Goal: Find contact information: Find contact information

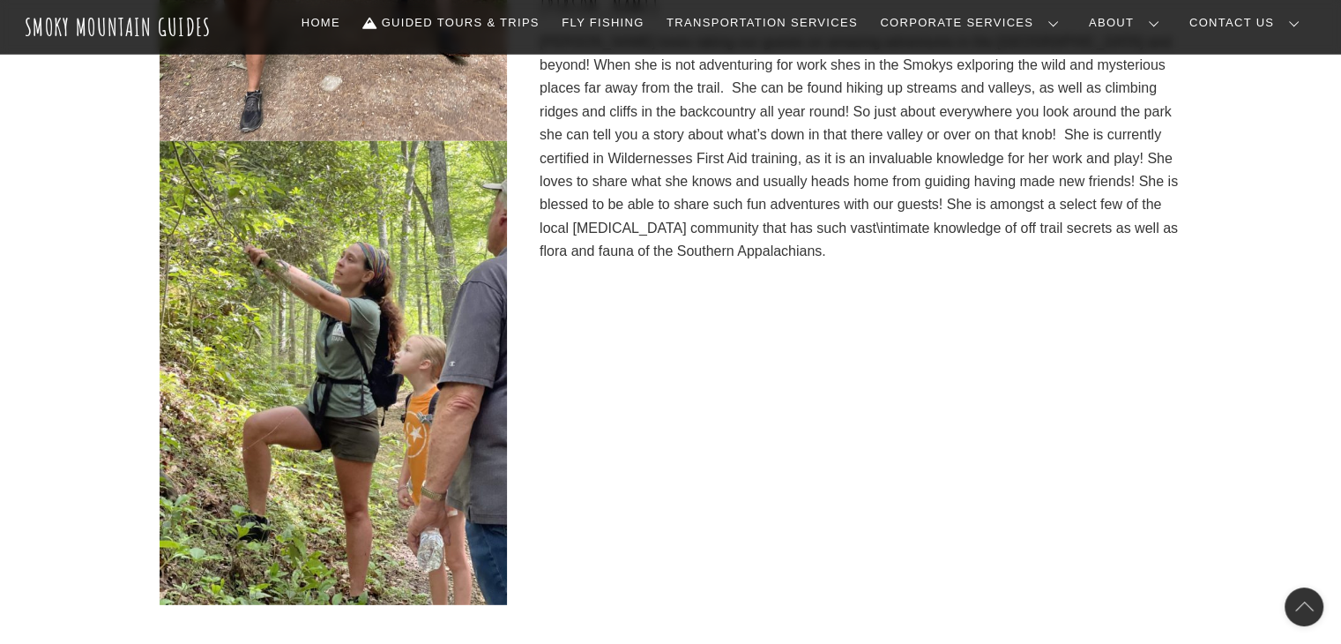
scroll to position [4953, 0]
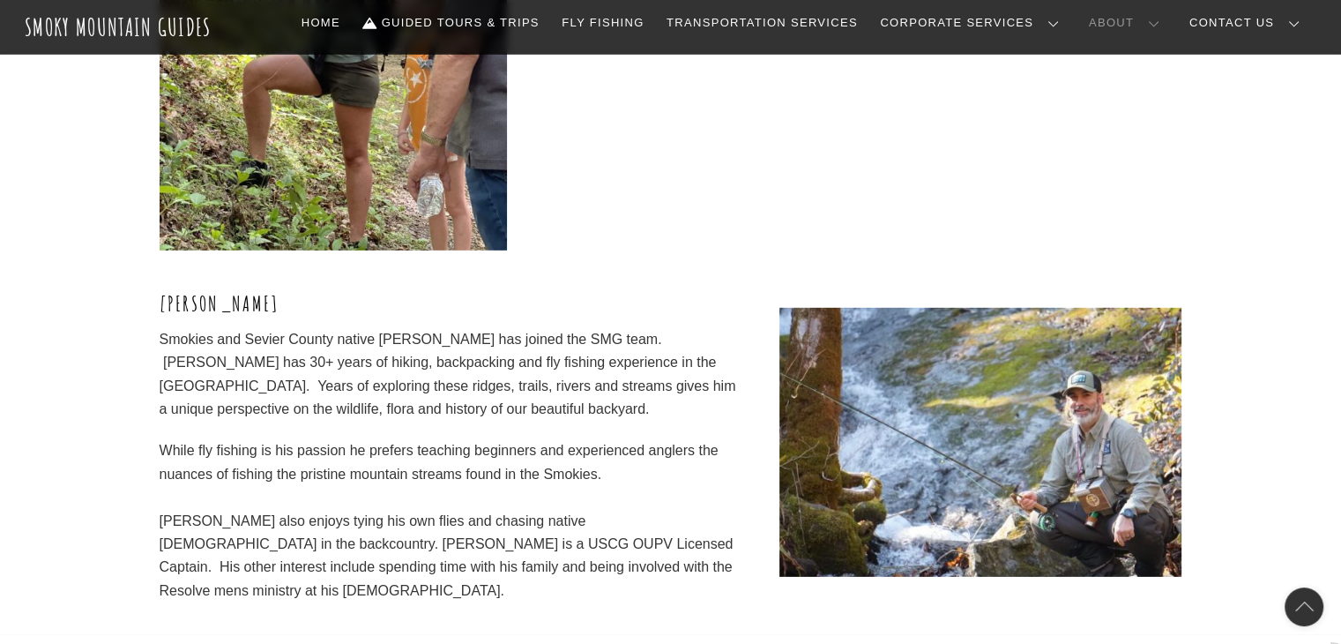
scroll to position [5306, 0]
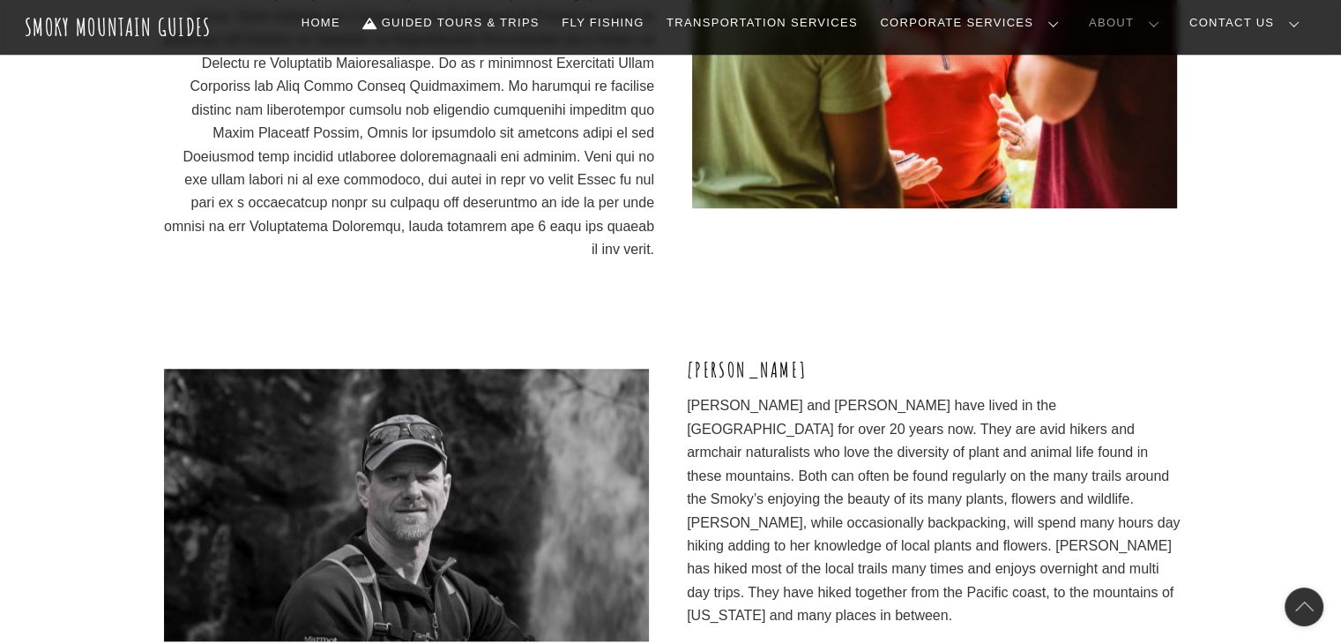
scroll to position [1423, 0]
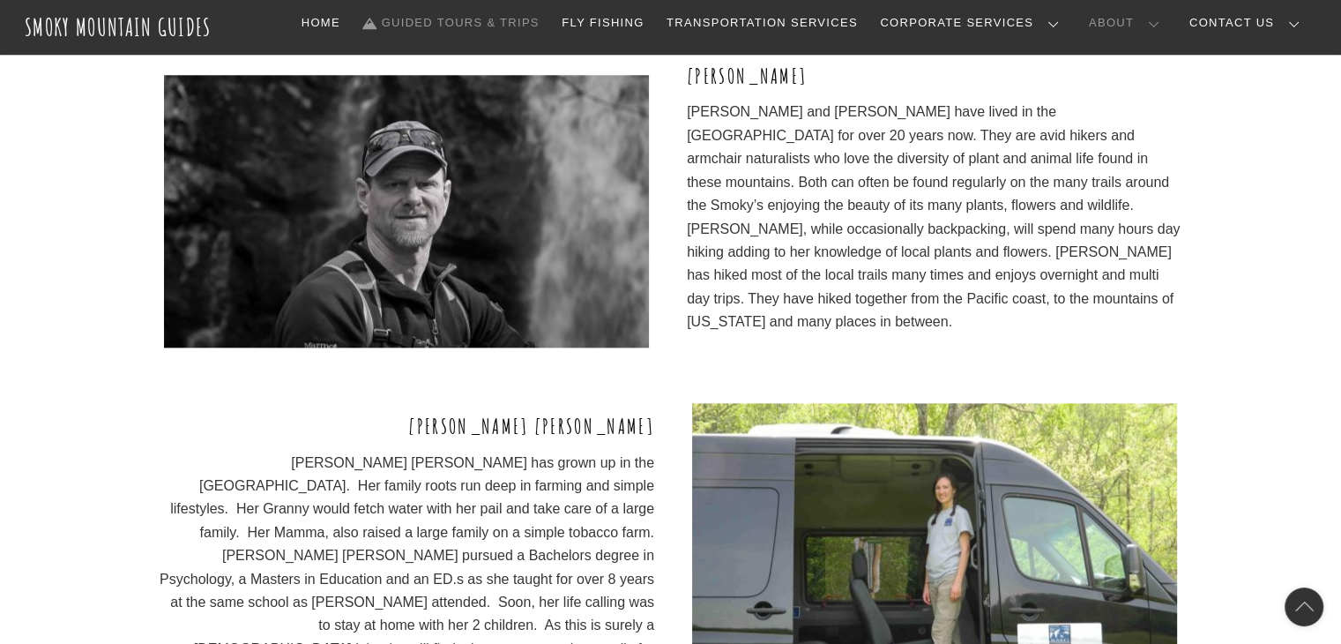
scroll to position [1902, 0]
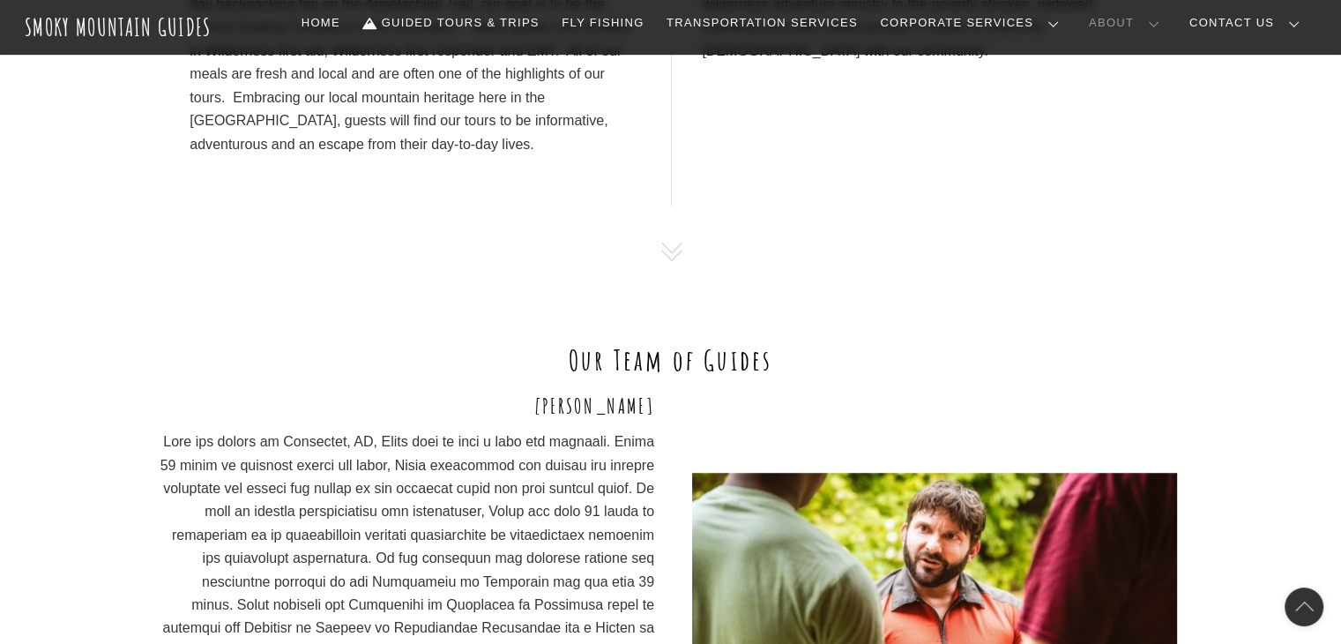
scroll to position [1020, 0]
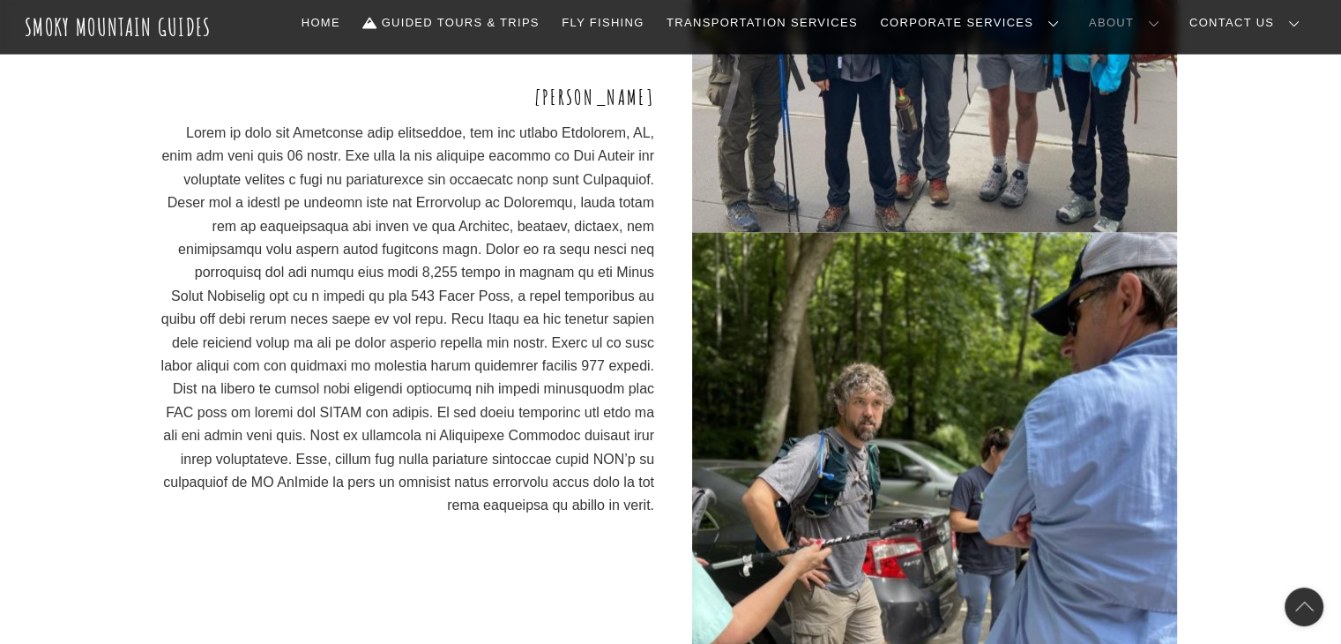
scroll to position [6378, 0]
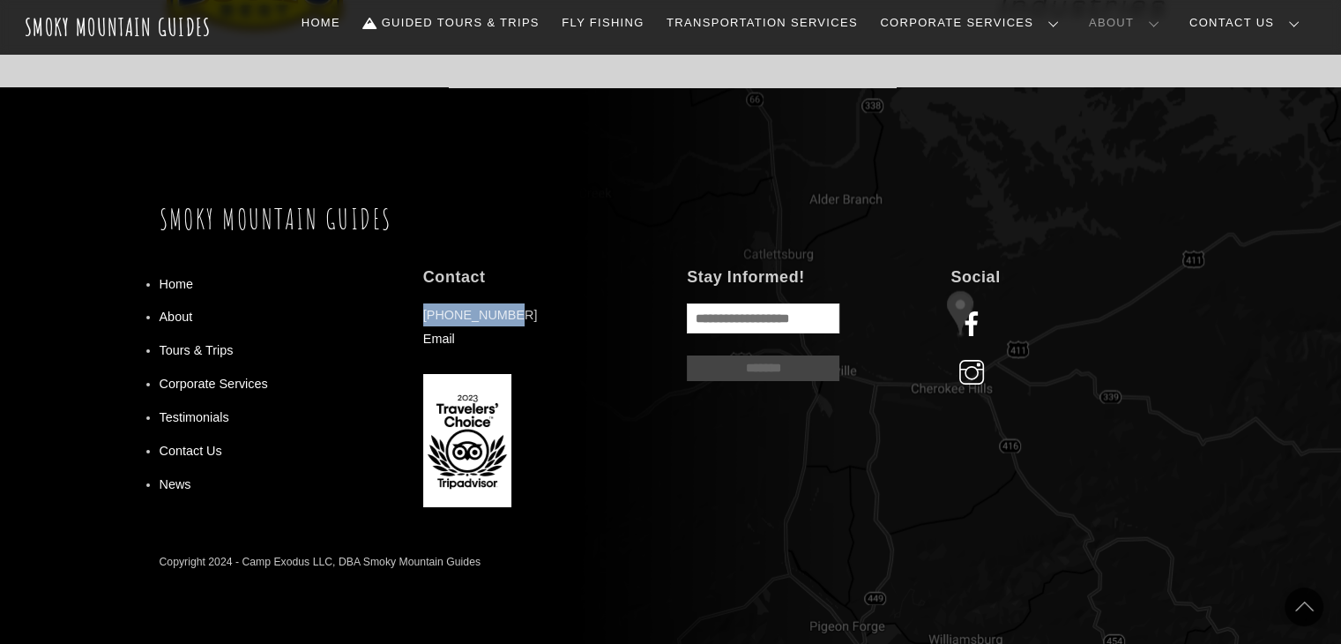
drag, startPoint x: 525, startPoint y: 244, endPoint x: 409, endPoint y: 251, distance: 115.8
click at [409, 254] on div "Home About Tours & Trips Corporate Services Testimonials Contact Us News Contac…" at bounding box center [671, 396] width 1023 height 285
copy p "[PHONE_NUMBER]"
click at [191, 444] on link "Contact Us" at bounding box center [191, 451] width 63 height 14
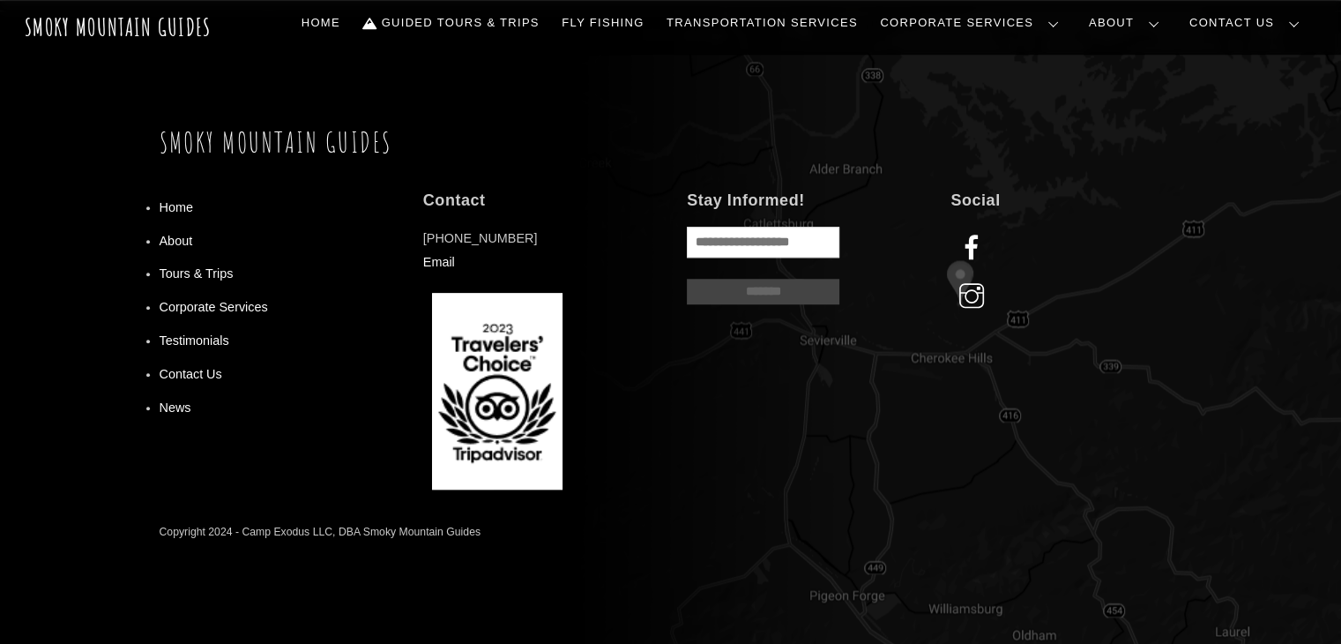
scroll to position [1583, 0]
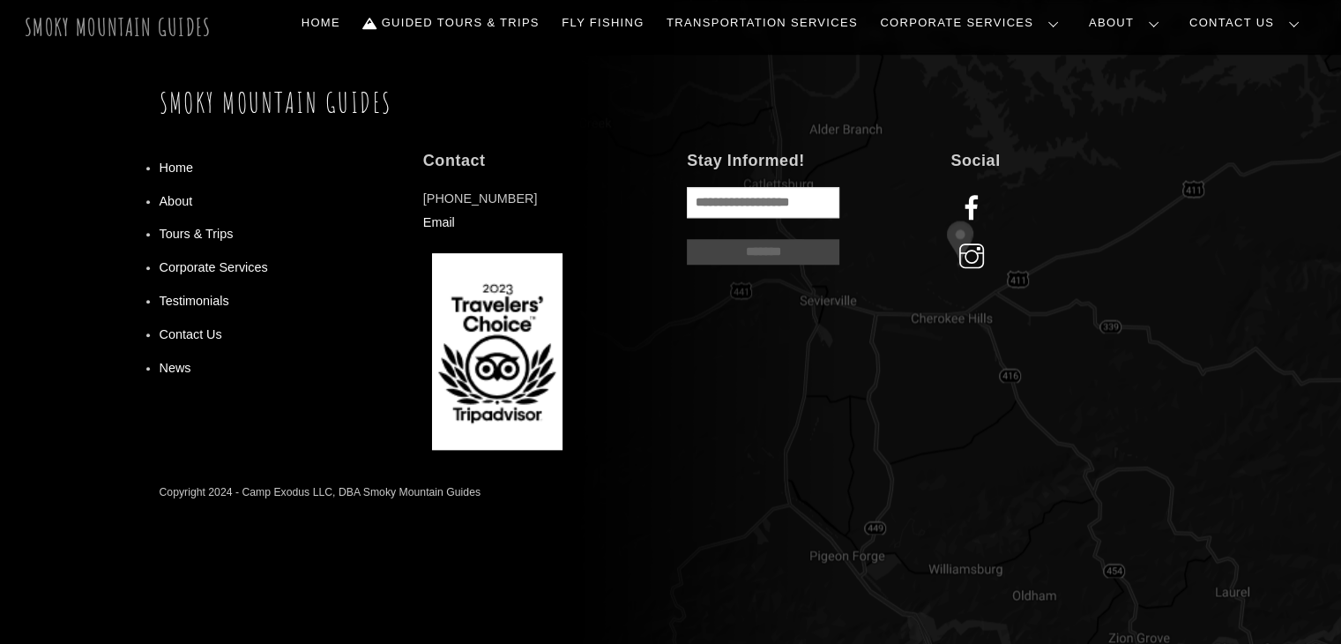
drag, startPoint x: 156, startPoint y: 42, endPoint x: 198, endPoint y: 26, distance: 44.7
click at [156, 42] on div "Smoky Mountain Guides" at bounding box center [118, 27] width 187 height 36
click at [171, 26] on span "Smoky Mountain Guides" at bounding box center [118, 26] width 187 height 29
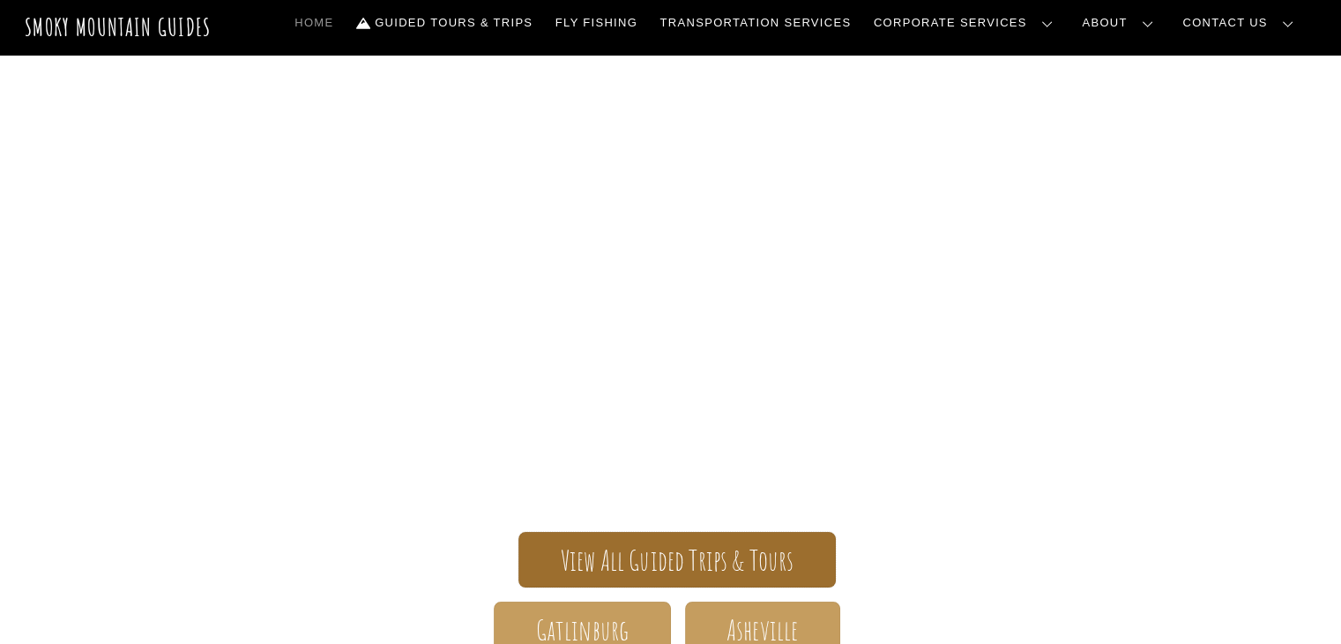
click at [706, 558] on span "View All Guided Trips & Tours" at bounding box center [678, 560] width 234 height 19
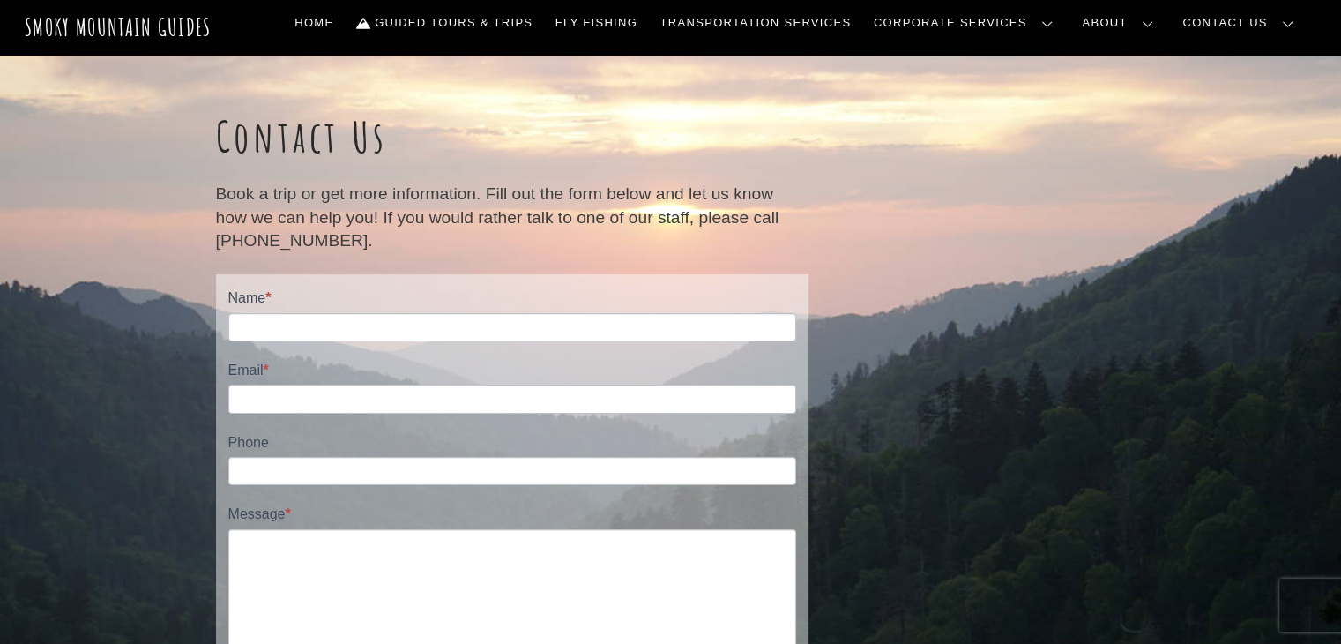
scroll to position [1583, 0]
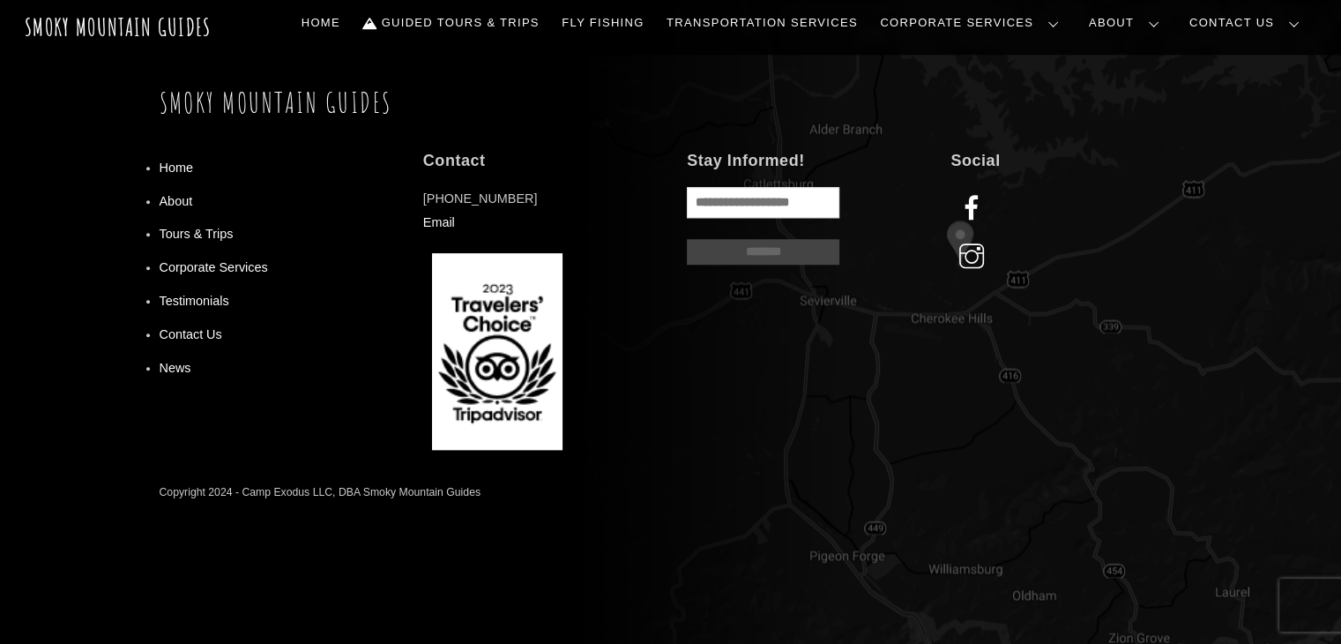
click at [0, 0] on link "Our Story" at bounding box center [0, 0] width 0 height 0
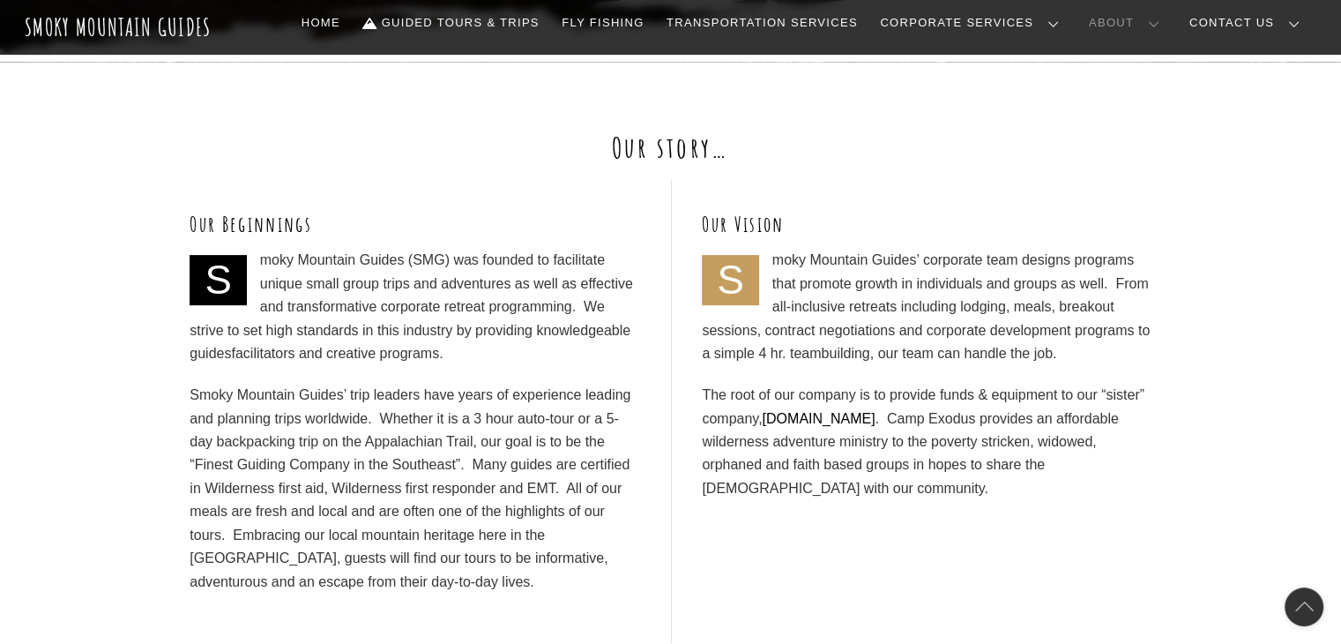
scroll to position [583, 0]
click at [406, 297] on p "Smoky Mountain Guides (SMG) was founded to facilitate unique small group trips …" at bounding box center [415, 306] width 450 height 116
click at [427, 421] on p "Smoky Mountain Guides’ trip leaders have years of experience leading and planni…" at bounding box center [415, 488] width 450 height 210
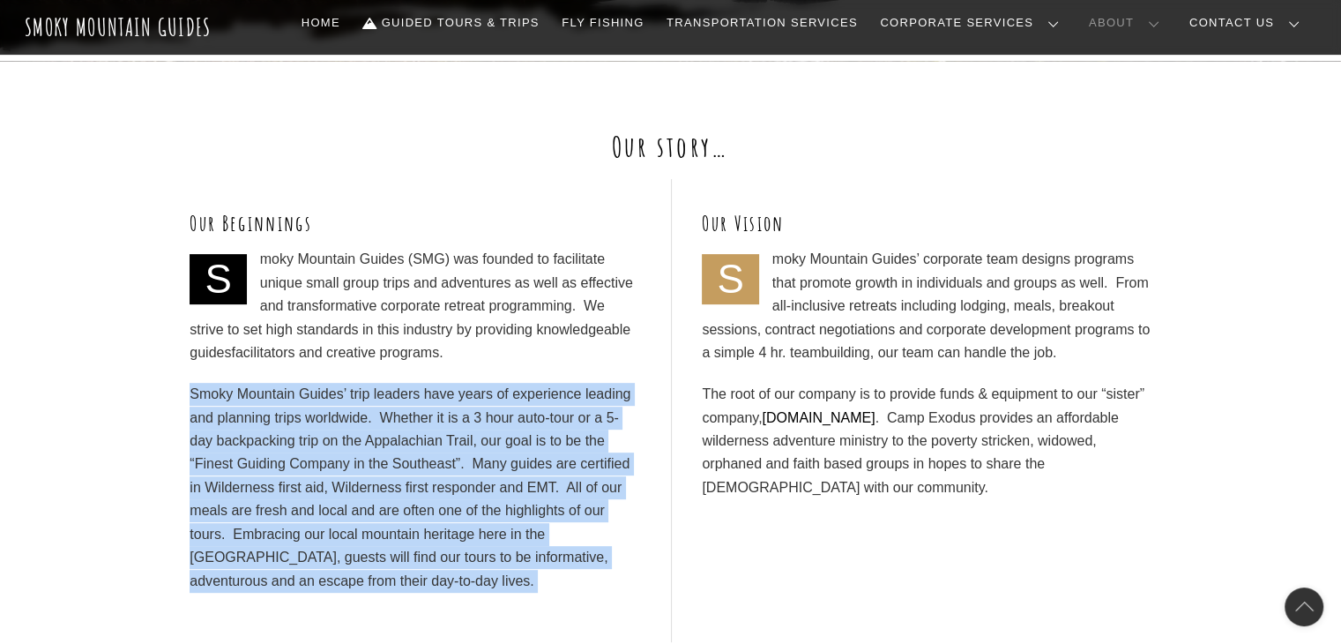
click at [427, 421] on p "Smoky Mountain Guides’ trip leaders have years of experience leading and planni…" at bounding box center [415, 488] width 450 height 210
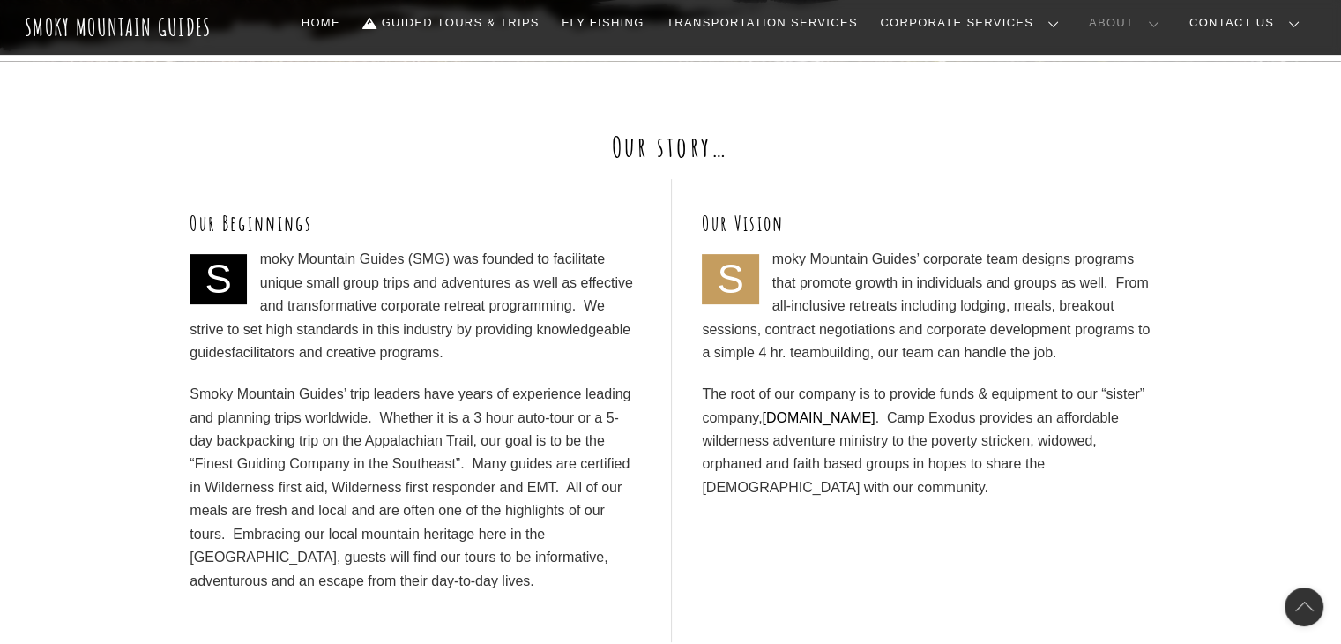
click at [855, 272] on p "Smoky Mountain Guides’ corporate team designs programs that promote growth in i…" at bounding box center [926, 306] width 449 height 116
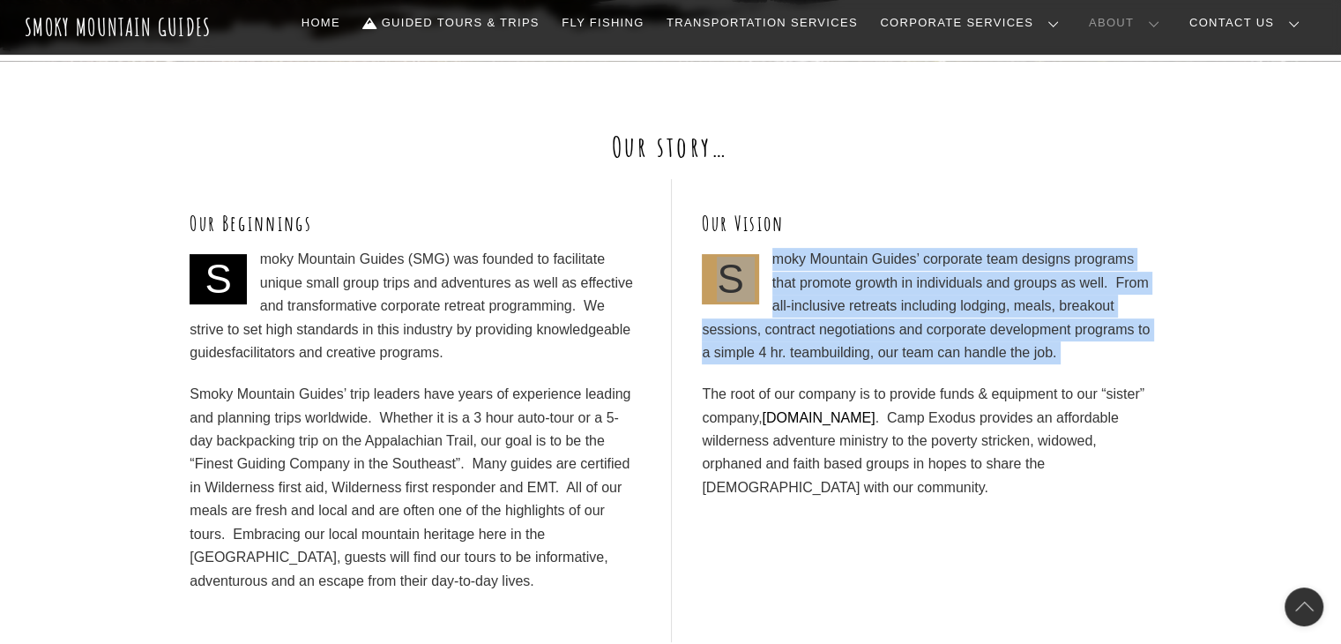
click at [855, 272] on p "Smoky Mountain Guides’ corporate team designs programs that promote growth in i…" at bounding box center [926, 306] width 449 height 116
copy div "Smoky Mountain Guides’ corporate team designs programs that promote growth in i…"
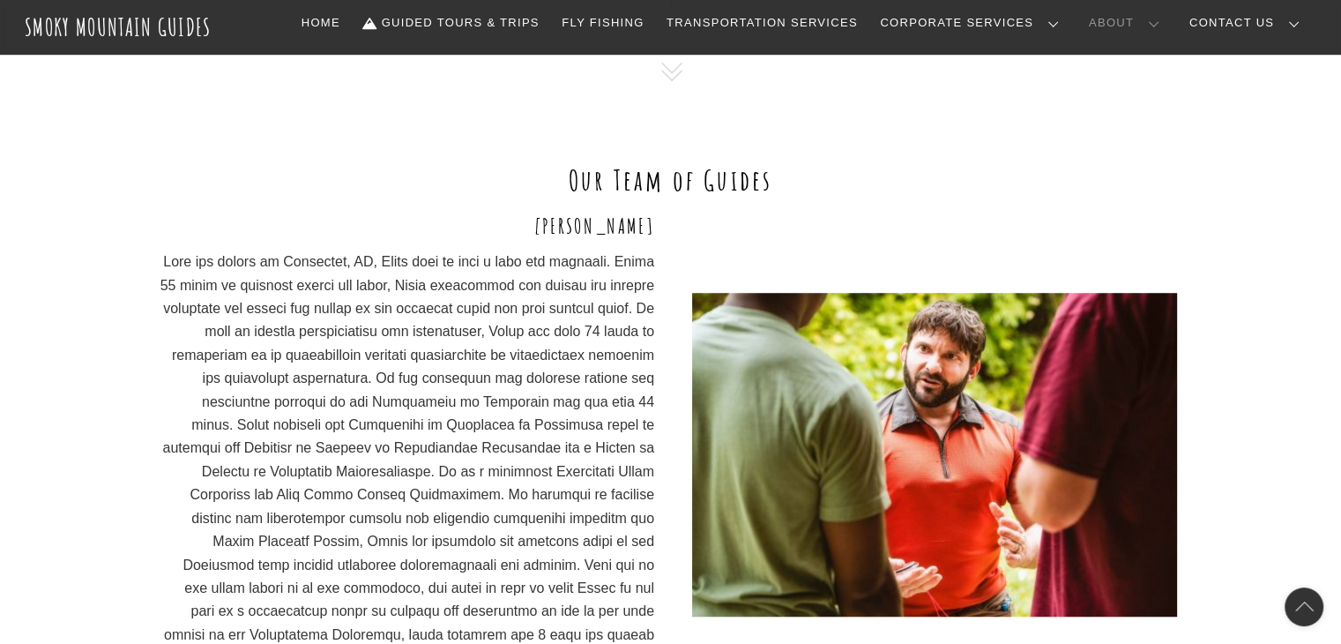
scroll to position [1200, 0]
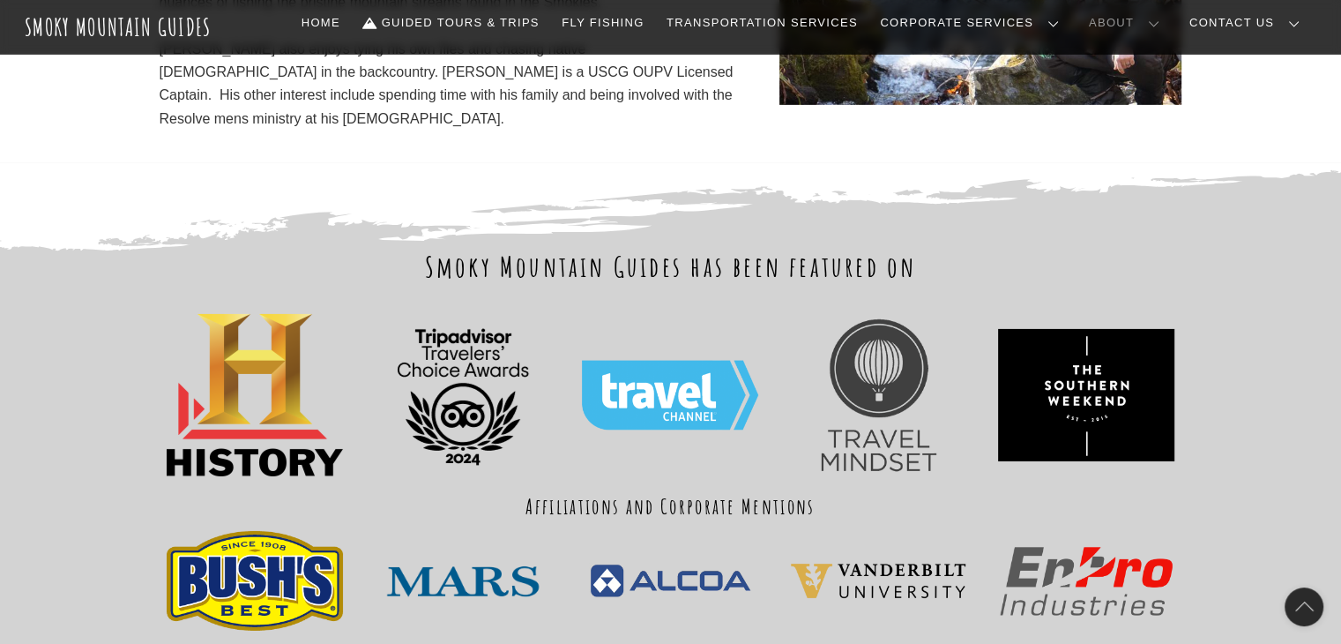
scroll to position [5780, 0]
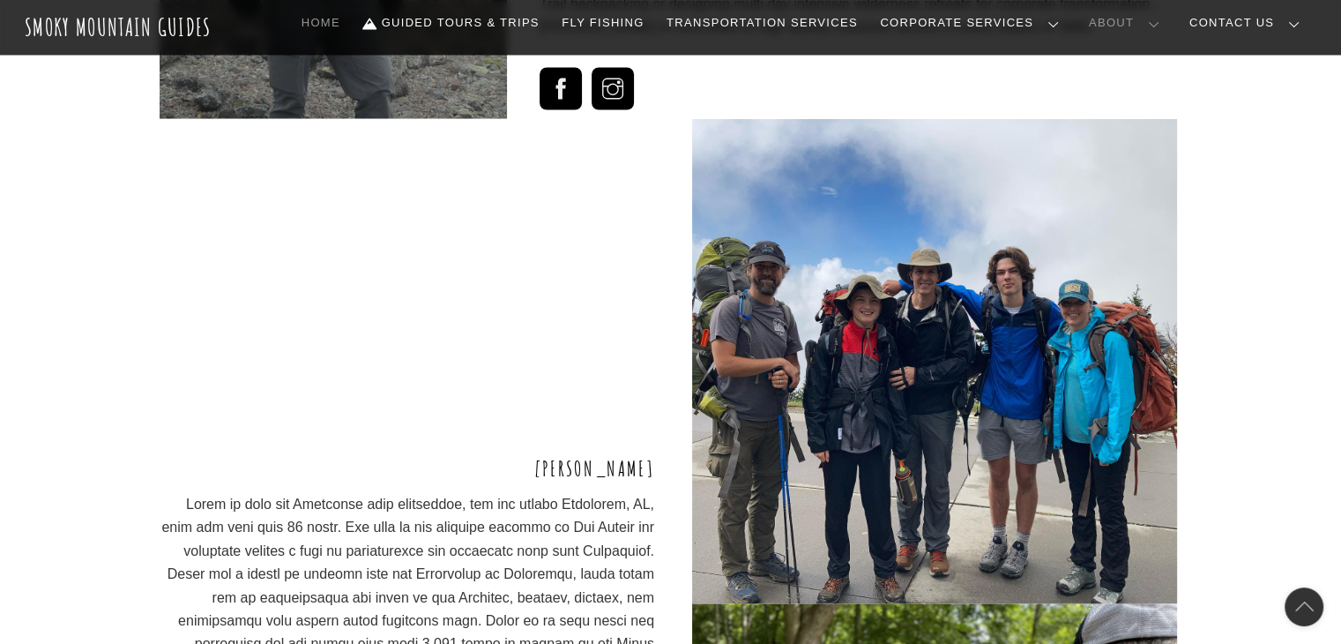
scroll to position [3312, 0]
